Goal: Task Accomplishment & Management: Use online tool/utility

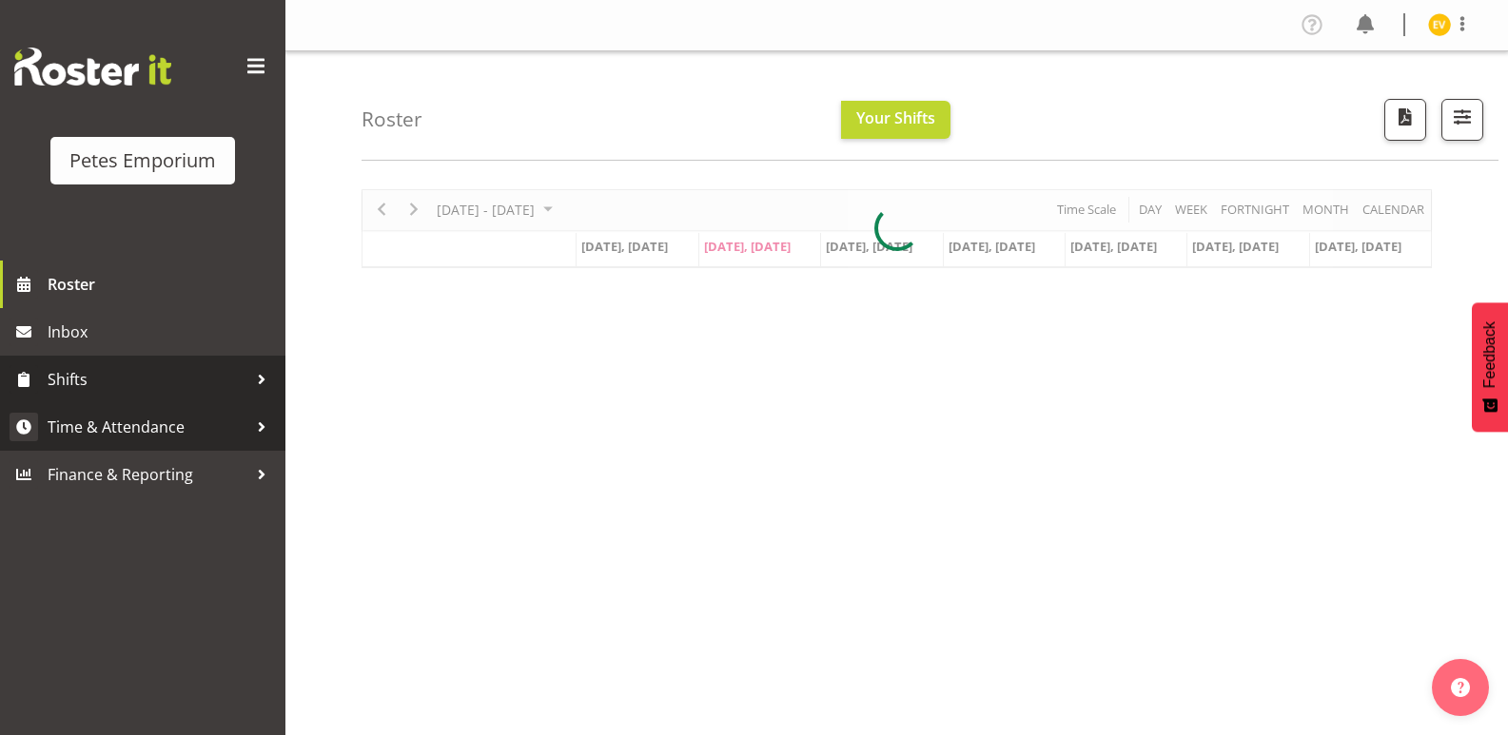
click at [212, 428] on span "Time & Attendance" at bounding box center [148, 427] width 200 height 29
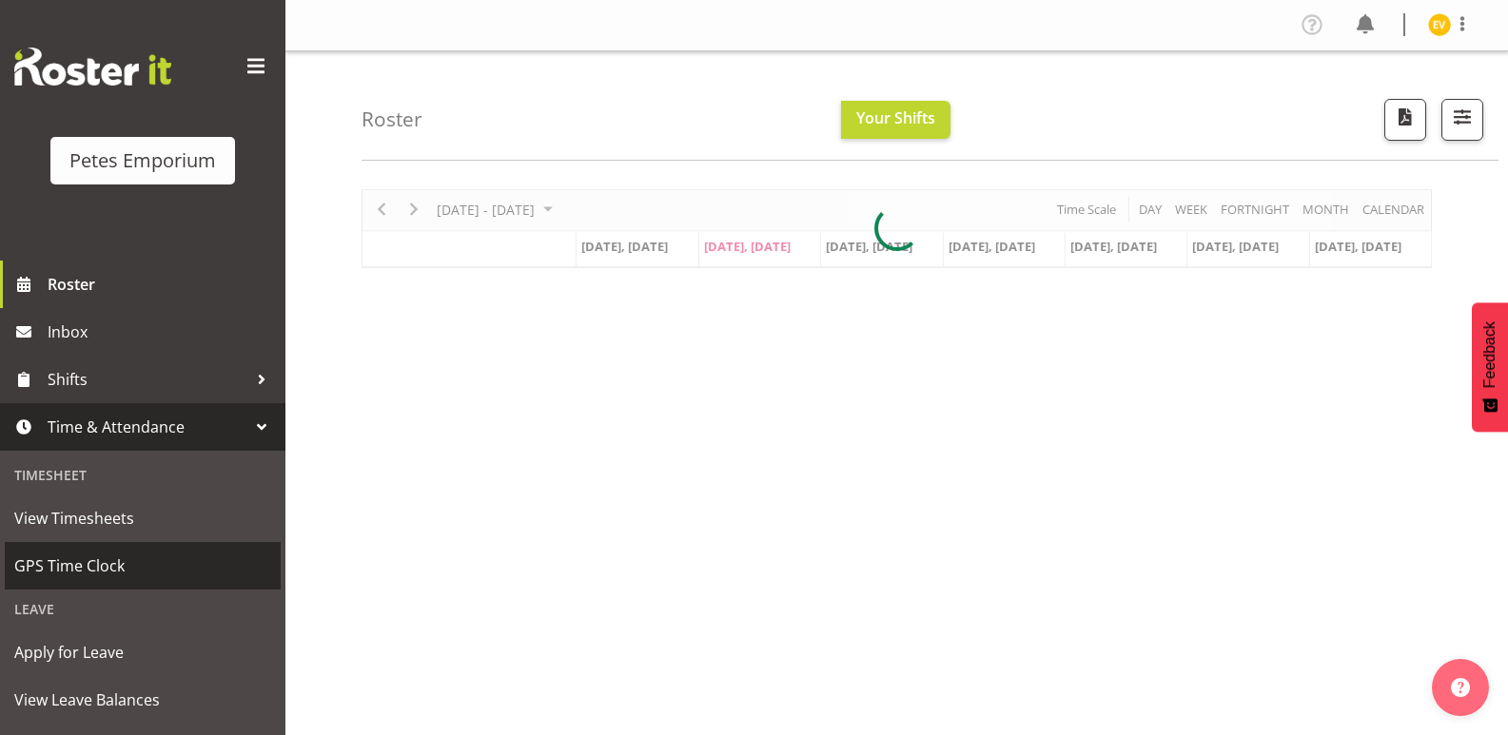
click at [166, 558] on span "GPS Time Clock" at bounding box center [142, 566] width 257 height 29
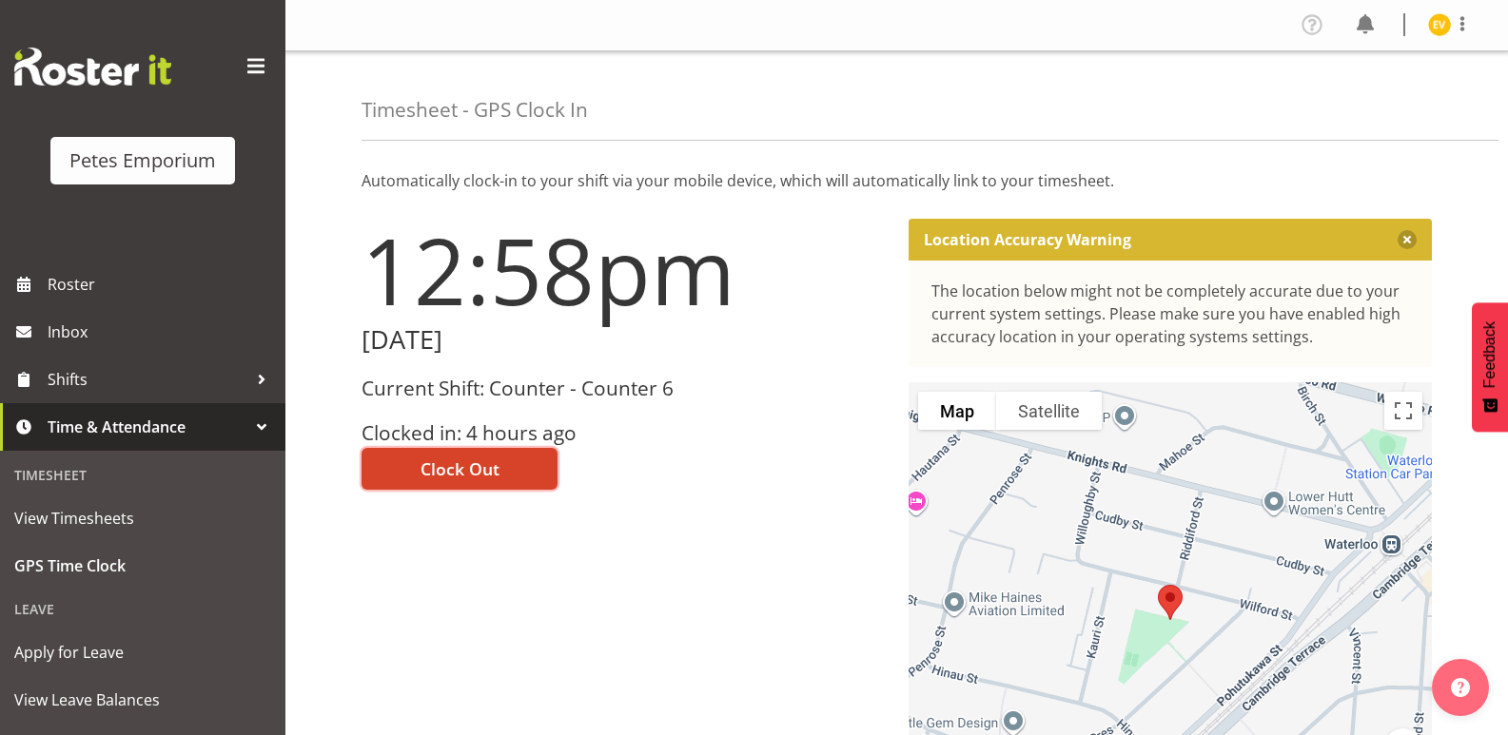
click at [513, 466] on button "Clock Out" at bounding box center [460, 469] width 196 height 42
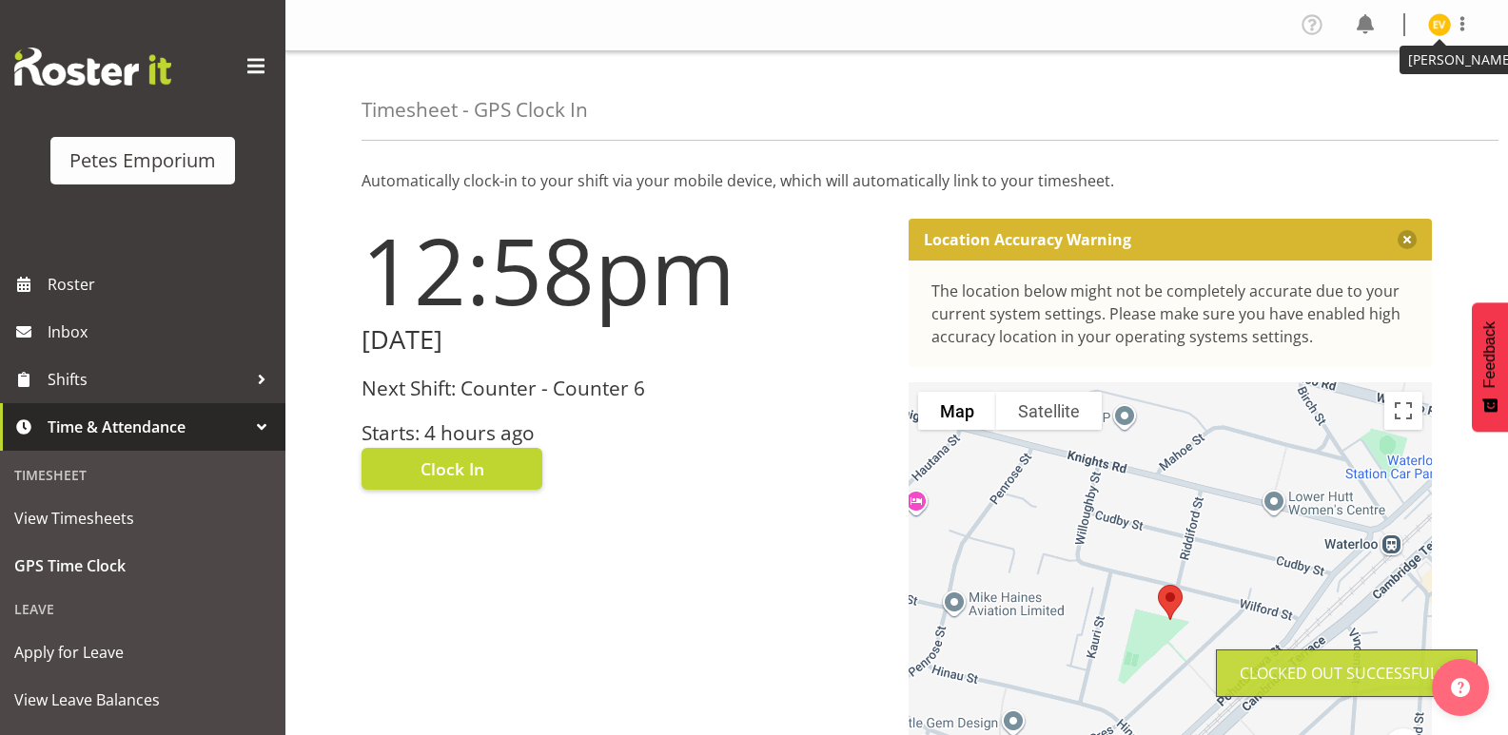
click at [1444, 24] on img at bounding box center [1439, 24] width 23 height 23
click at [1398, 104] on link "Log Out" at bounding box center [1382, 100] width 183 height 34
